Goal: Communication & Community: Answer question/provide support

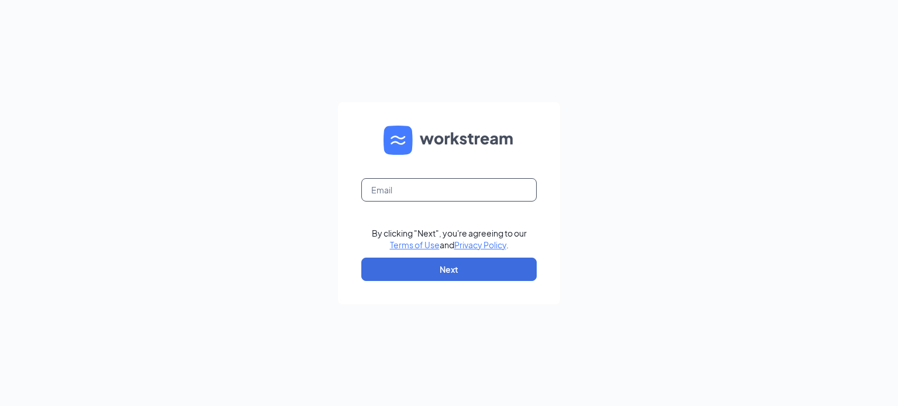
click at [409, 196] on input "text" at bounding box center [448, 189] width 175 height 23
type input "mpeska@beatoninc.com"
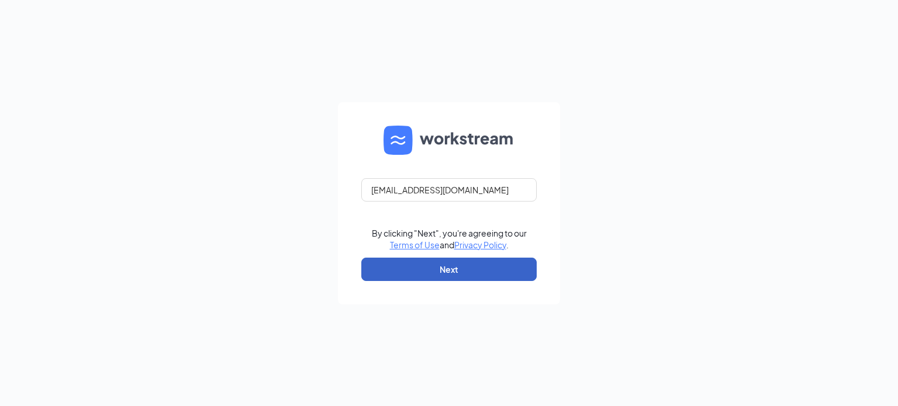
click at [474, 268] on button "Next" at bounding box center [448, 269] width 175 height 23
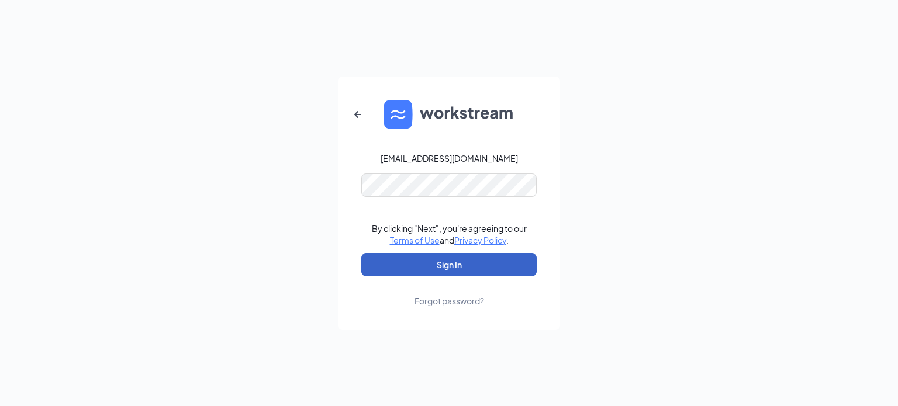
click at [466, 268] on button "Sign In" at bounding box center [448, 264] width 175 height 23
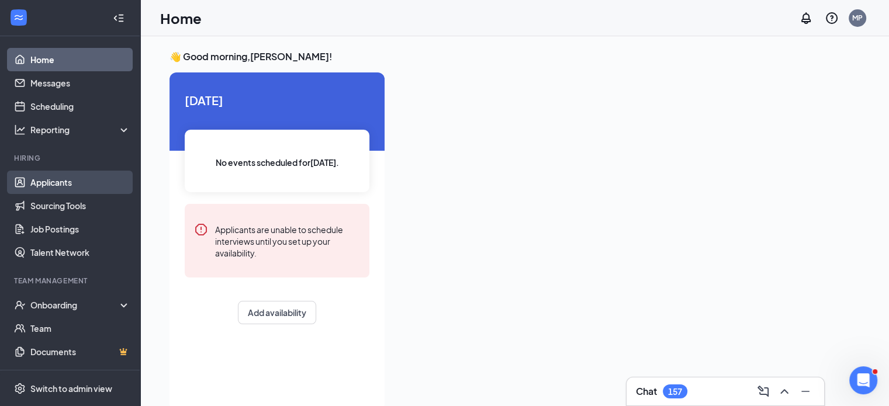
click at [77, 178] on link "Applicants" at bounding box center [80, 182] width 100 height 23
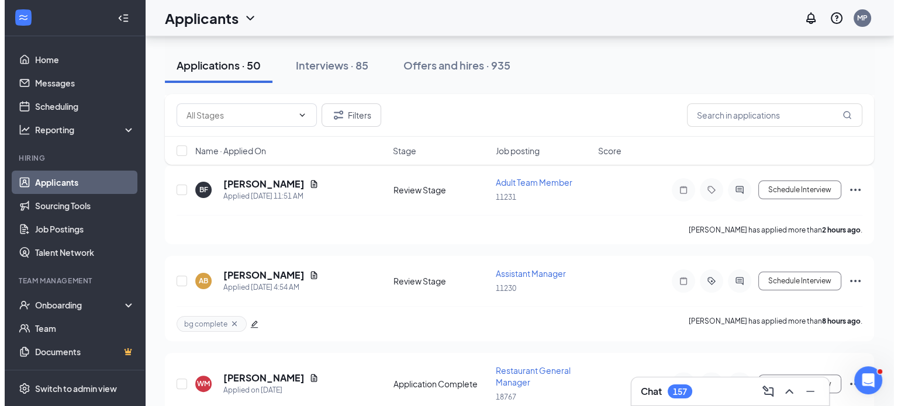
scroll to position [234, 0]
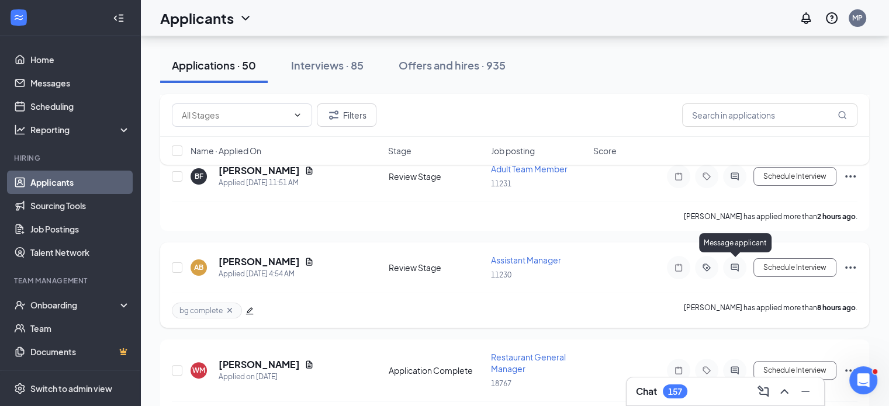
click at [730, 264] on icon "ActiveChat" at bounding box center [735, 267] width 14 height 9
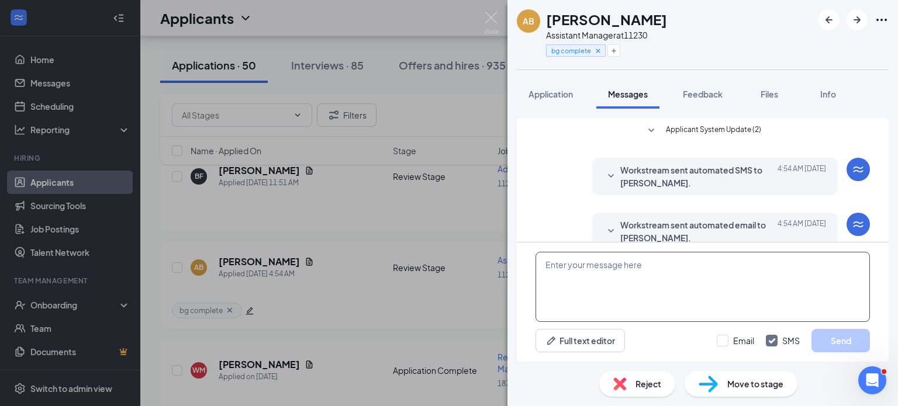
click at [609, 271] on textarea at bounding box center [703, 287] width 334 height 70
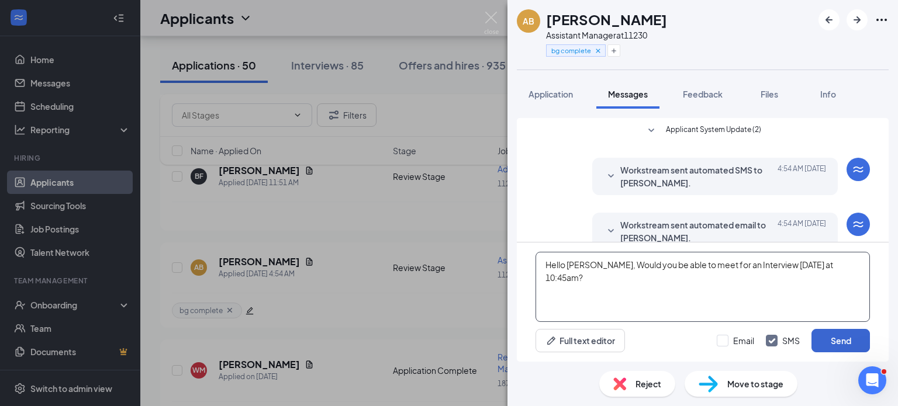
type textarea "Hello [PERSON_NAME], Would you be able to meet for an Interview [DATE] at 10:45…"
click at [826, 337] on button "Send" at bounding box center [841, 340] width 58 height 23
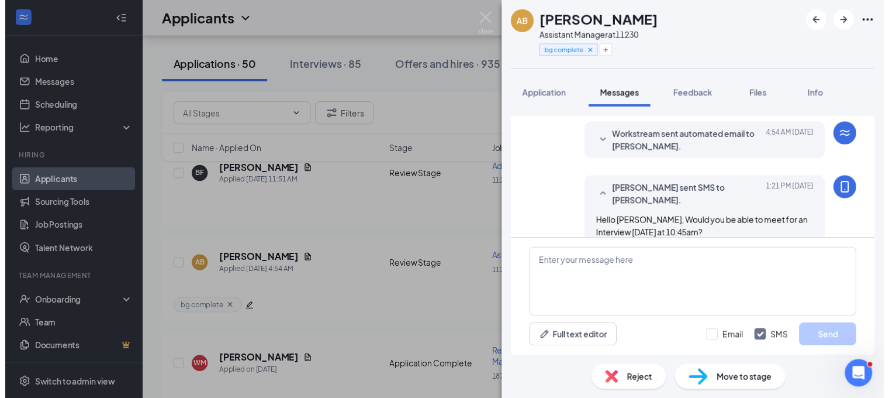
scroll to position [107, 0]
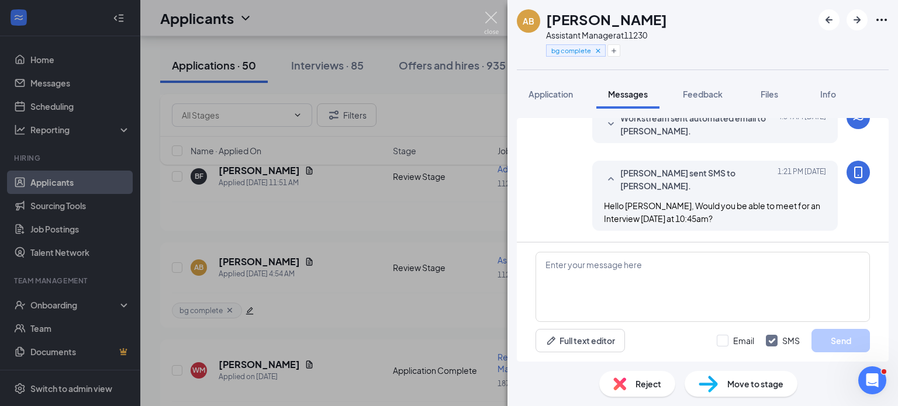
click at [488, 18] on img at bounding box center [491, 23] width 15 height 23
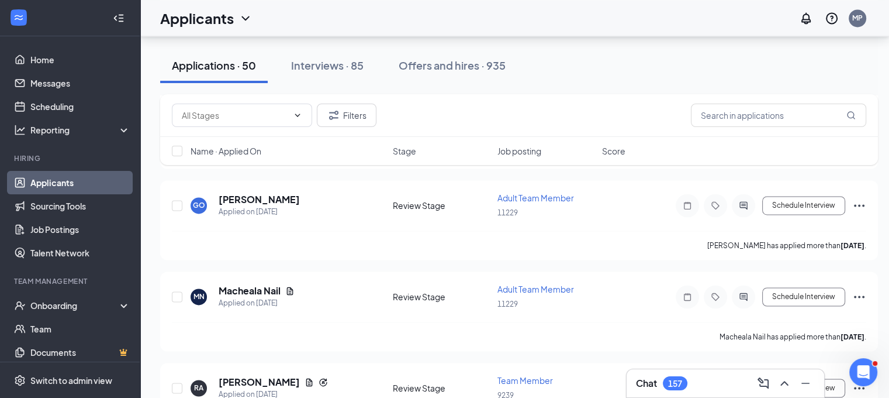
scroll to position [1828, 0]
